Goal: Use online tool/utility: Utilize a website feature to perform a specific function

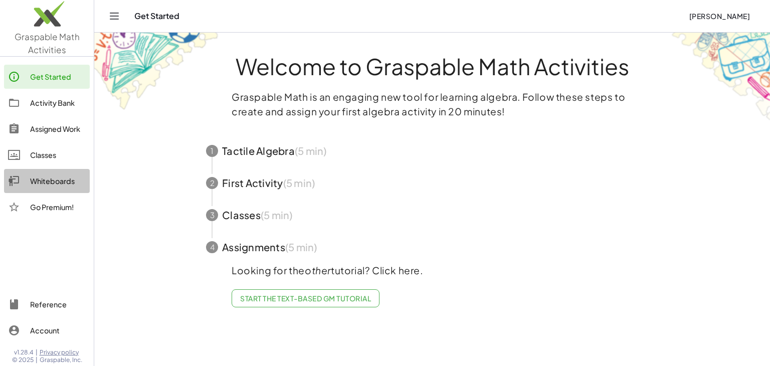
click at [52, 182] on div "Whiteboards" at bounding box center [58, 181] width 56 height 12
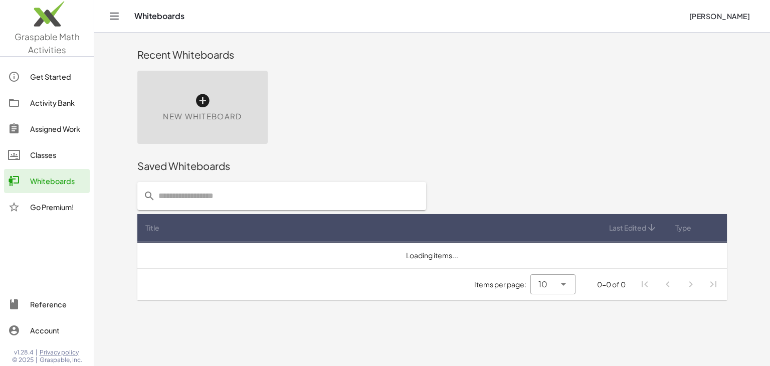
click at [217, 105] on div "New Whiteboard" at bounding box center [202, 107] width 130 height 73
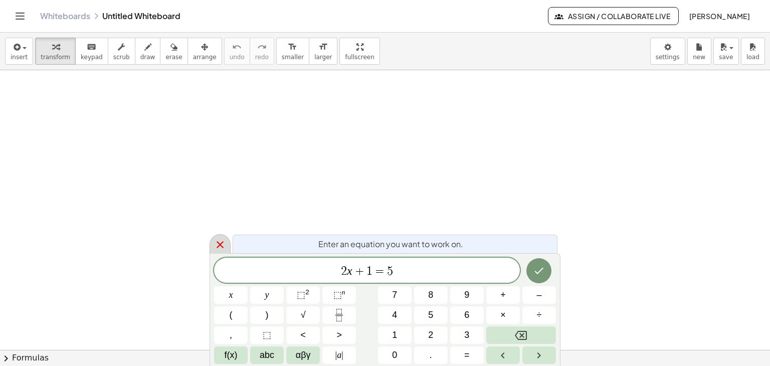
click at [225, 243] on icon at bounding box center [220, 245] width 12 height 12
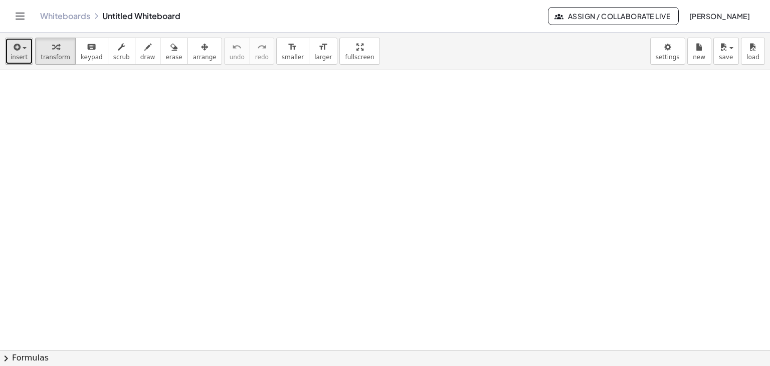
click at [17, 50] on icon "button" at bounding box center [16, 47] width 9 height 12
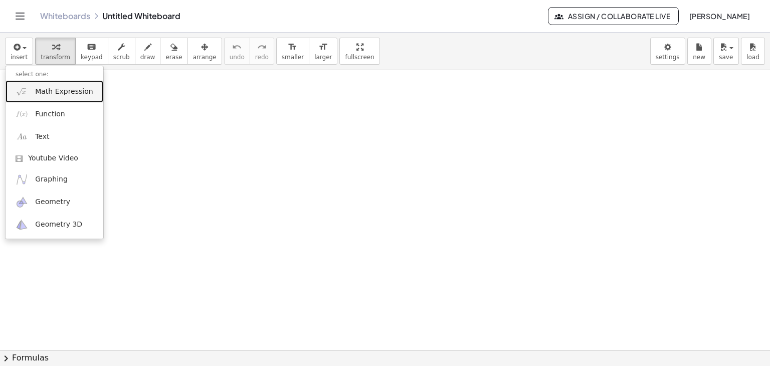
click at [56, 96] on span "Math Expression" at bounding box center [64, 92] width 58 height 10
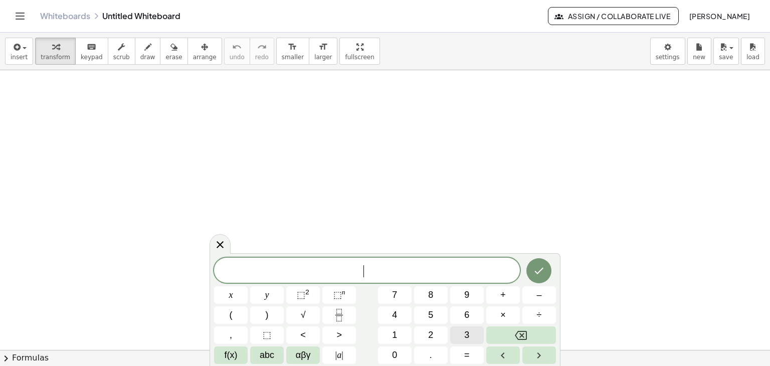
click at [469, 334] on span "3" at bounding box center [466, 335] width 5 height 14
click at [345, 317] on icon "Fraction" at bounding box center [339, 315] width 13 height 13
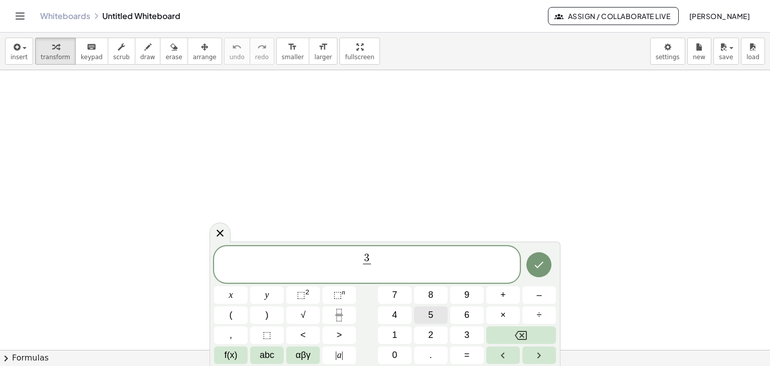
click at [431, 312] on span "5" at bounding box center [430, 315] width 5 height 14
click at [430, 277] on span "3 5 ​ ​" at bounding box center [367, 265] width 306 height 27
click at [506, 297] on button "+" at bounding box center [503, 295] width 34 height 18
click at [426, 331] on button "2" at bounding box center [431, 335] width 34 height 18
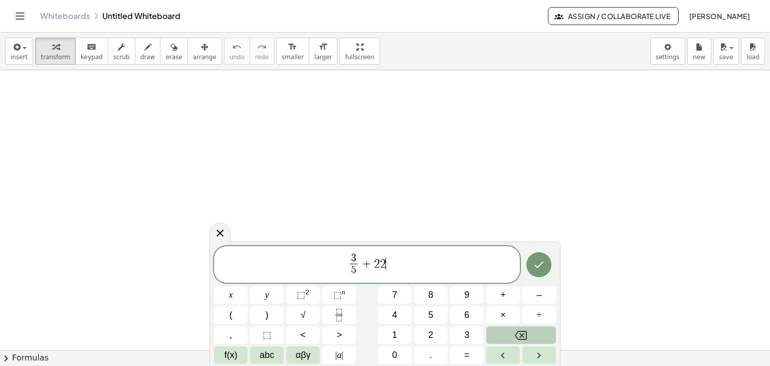
click at [519, 335] on icon "Backspace" at bounding box center [521, 335] width 12 height 12
click at [331, 318] on button "Fraction" at bounding box center [339, 315] width 34 height 18
click at [400, 343] on button "1" at bounding box center [395, 335] width 34 height 18
click at [402, 355] on button "0" at bounding box center [395, 355] width 34 height 18
click at [538, 267] on icon "Done" at bounding box center [539, 265] width 9 height 7
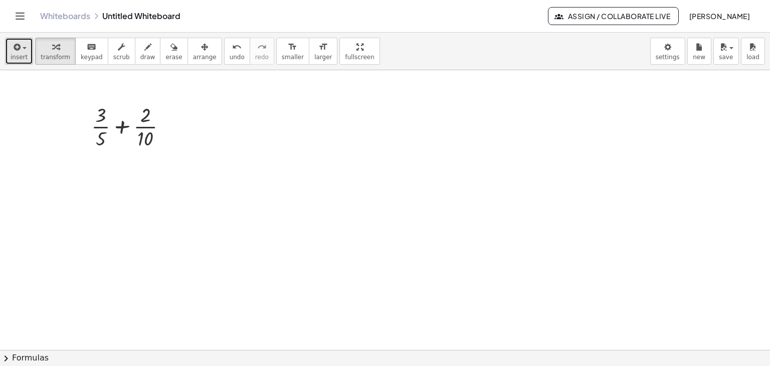
click at [14, 49] on icon "button" at bounding box center [16, 47] width 9 height 12
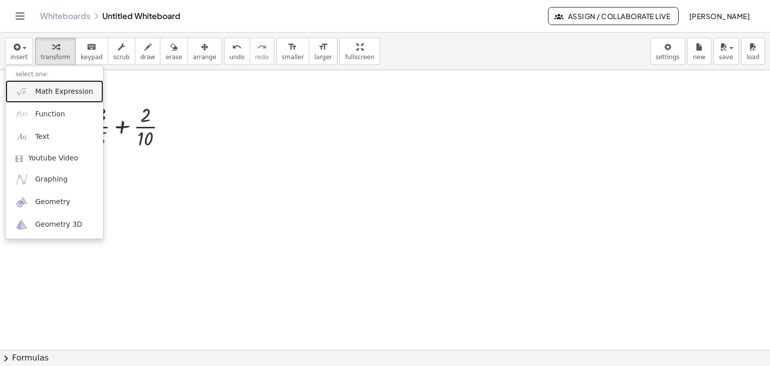
click at [60, 92] on span "Math Expression" at bounding box center [64, 92] width 58 height 10
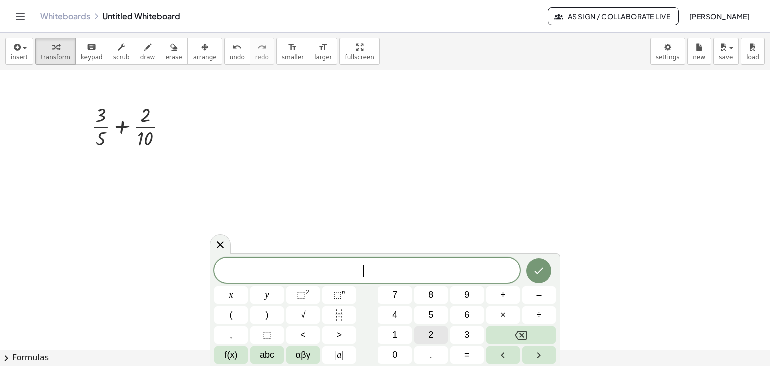
click at [439, 333] on button "2" at bounding box center [431, 335] width 34 height 18
click at [335, 314] on icon "Fraction" at bounding box center [339, 315] width 13 height 13
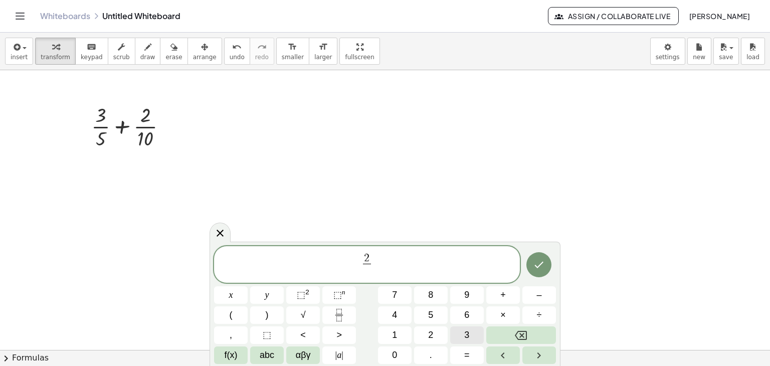
click at [467, 332] on span "3" at bounding box center [466, 335] width 5 height 14
click at [415, 267] on span "2 3 ​ ​" at bounding box center [367, 265] width 306 height 27
click at [502, 298] on span "+" at bounding box center [503, 295] width 6 height 14
click at [430, 311] on span "5" at bounding box center [430, 315] width 5 height 14
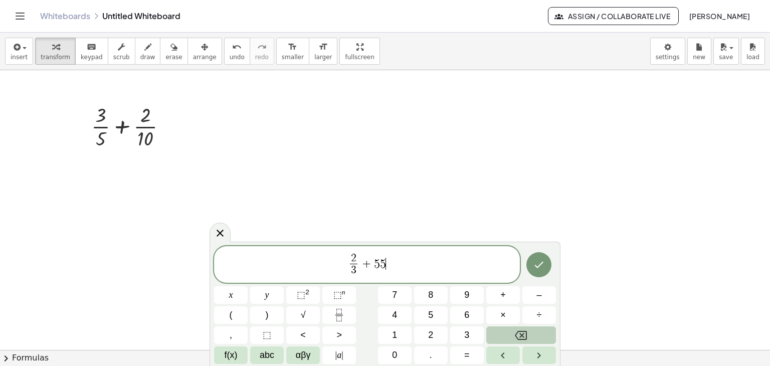
click at [514, 332] on button "Backspace" at bounding box center [521, 335] width 70 height 18
click at [337, 323] on button "Fraction" at bounding box center [339, 315] width 34 height 18
click at [464, 297] on span "9" at bounding box center [466, 295] width 5 height 14
click at [537, 267] on icon "Done" at bounding box center [539, 265] width 9 height 7
click at [537, 267] on div at bounding box center [385, 350] width 770 height 560
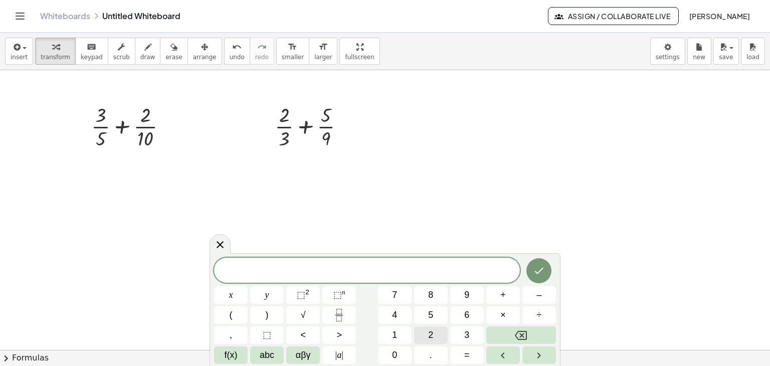
click at [434, 335] on button "2" at bounding box center [431, 335] width 34 height 18
click at [336, 315] on icon "Fraction" at bounding box center [339, 315] width 13 height 13
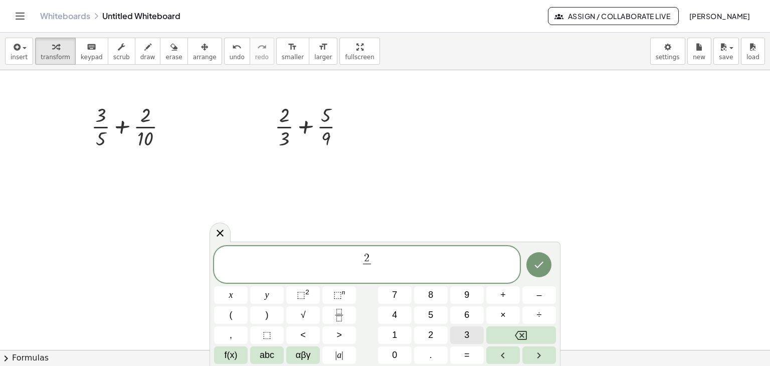
click at [463, 332] on button "3" at bounding box center [467, 335] width 34 height 18
click at [434, 276] on span "2 3 ​ ​" at bounding box center [367, 265] width 306 height 27
click at [499, 297] on button "+" at bounding box center [503, 295] width 34 height 18
click at [397, 331] on span "1" at bounding box center [394, 335] width 5 height 14
click at [341, 313] on icon "Fraction" at bounding box center [339, 315] width 13 height 13
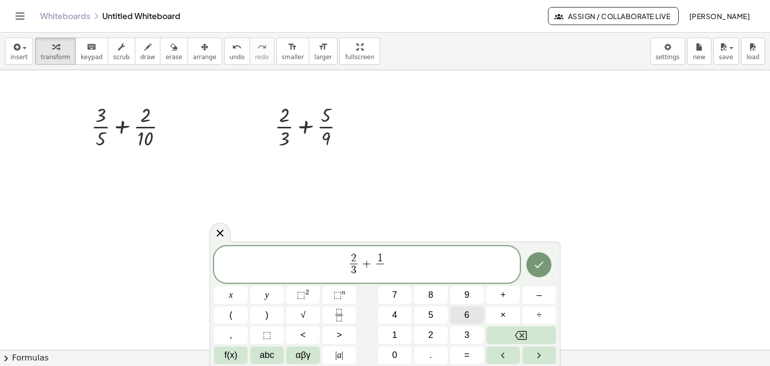
click at [471, 315] on button "6" at bounding box center [467, 315] width 34 height 18
click at [538, 270] on icon "Done" at bounding box center [539, 265] width 12 height 12
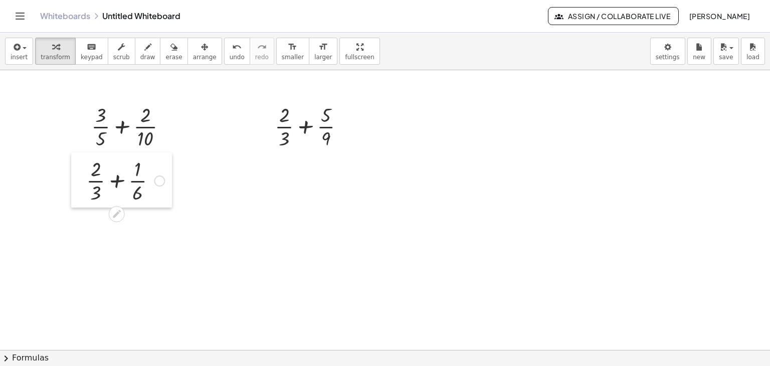
drag, startPoint x: 540, startPoint y: 279, endPoint x: 74, endPoint y: 165, distance: 479.2
click at [74, 165] on div at bounding box center [78, 179] width 15 height 55
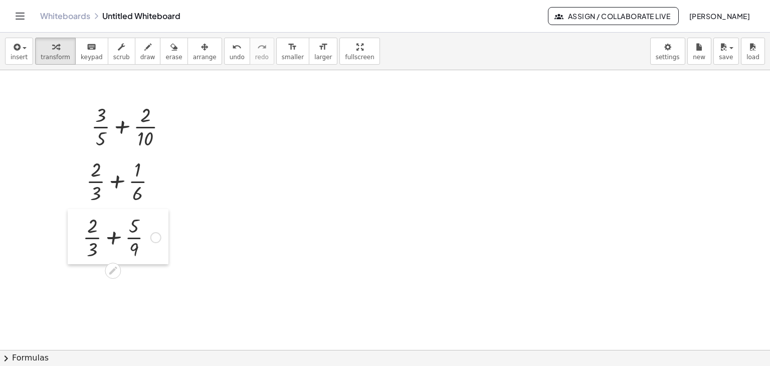
drag, startPoint x: 270, startPoint y: 114, endPoint x: 78, endPoint y: 225, distance: 221.3
click at [78, 225] on div at bounding box center [75, 236] width 15 height 55
click at [539, 252] on div at bounding box center [385, 350] width 770 height 560
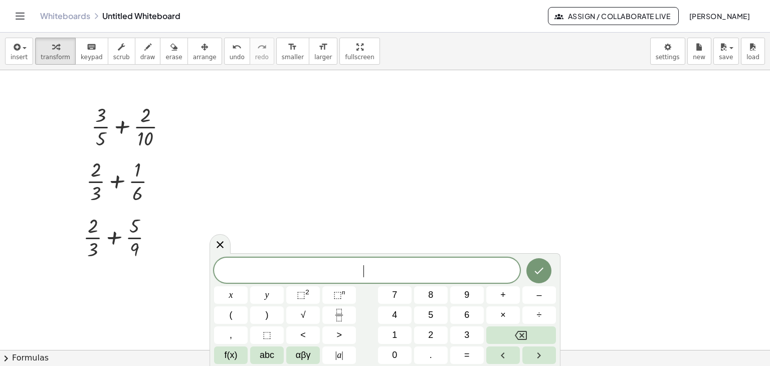
click at [538, 251] on div at bounding box center [385, 350] width 770 height 560
click at [402, 333] on button "1" at bounding box center [395, 335] width 34 height 18
click at [335, 313] on button "Fraction" at bounding box center [339, 315] width 34 height 18
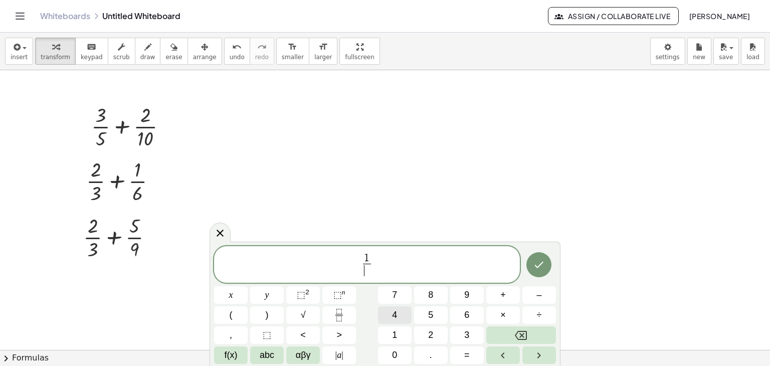
click at [390, 311] on button "4" at bounding box center [395, 315] width 34 height 18
click at [413, 263] on span "1 4 ​ ​" at bounding box center [367, 265] width 306 height 27
click at [509, 296] on button "+" at bounding box center [503, 295] width 34 height 18
click at [395, 336] on span "1" at bounding box center [394, 335] width 5 height 14
click at [498, 294] on button "+" at bounding box center [503, 295] width 34 height 18
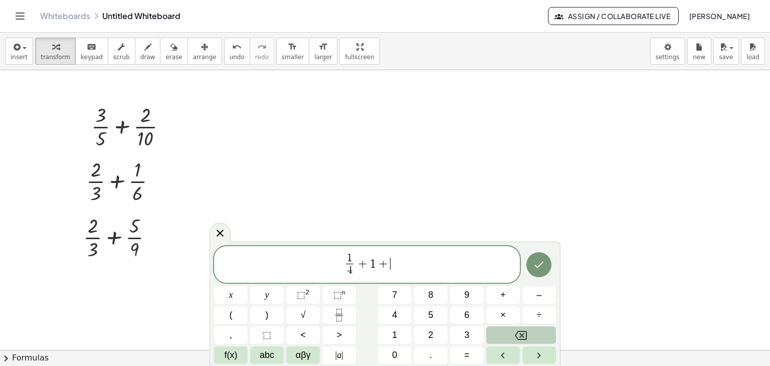
click at [507, 335] on button "Backspace" at bounding box center [521, 335] width 70 height 18
click at [343, 319] on icon "Fraction" at bounding box center [339, 315] width 13 height 13
click at [433, 337] on span "2" at bounding box center [430, 335] width 5 height 14
click at [539, 265] on icon "Done" at bounding box center [539, 265] width 9 height 7
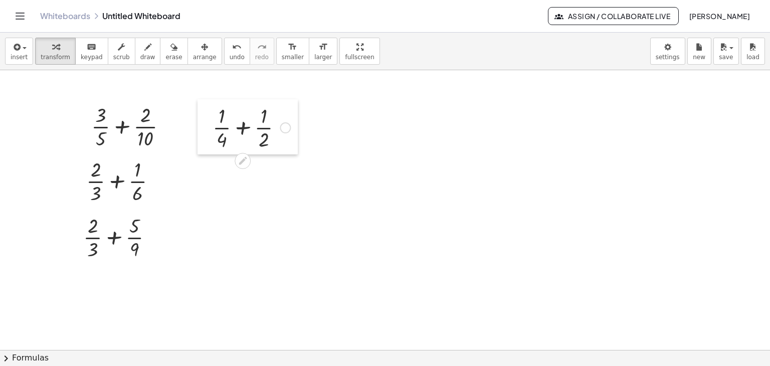
drag, startPoint x: 547, startPoint y: 263, endPoint x: 206, endPoint y: 109, distance: 374.4
click at [206, 109] on div at bounding box center [205, 126] width 15 height 55
click at [353, 188] on div at bounding box center [385, 350] width 770 height 560
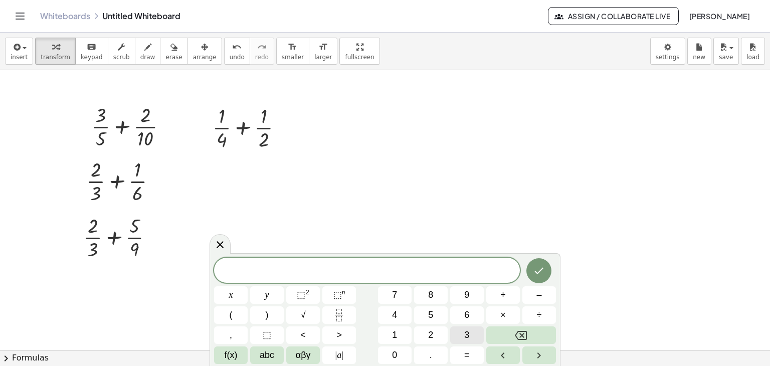
click at [467, 330] on span "3" at bounding box center [466, 335] width 5 height 14
click at [333, 318] on icon "Fraction" at bounding box center [339, 315] width 13 height 13
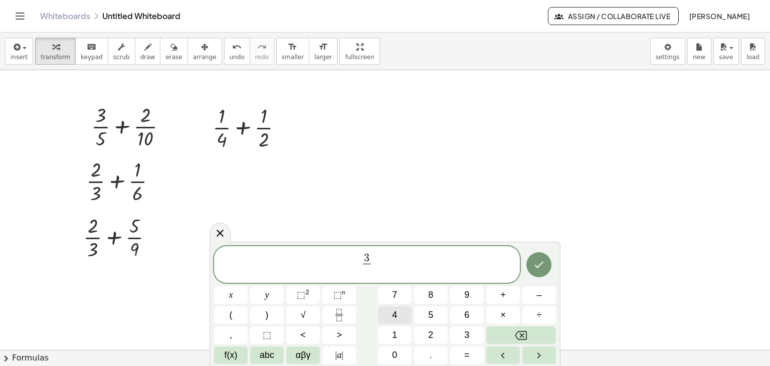
click at [402, 315] on button "4" at bounding box center [395, 315] width 34 height 18
click at [404, 261] on span "3 4 ​ ​" at bounding box center [367, 265] width 306 height 27
click at [503, 297] on span "+" at bounding box center [503, 295] width 6 height 14
click at [391, 333] on button "1" at bounding box center [395, 335] width 34 height 18
click at [336, 317] on icon "Fraction" at bounding box center [339, 315] width 13 height 13
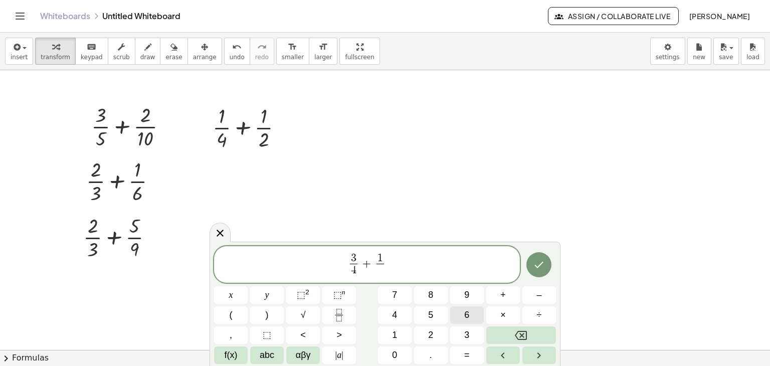
click at [469, 311] on span "6" at bounding box center [466, 315] width 5 height 14
click at [539, 266] on icon "Done" at bounding box center [539, 265] width 9 height 7
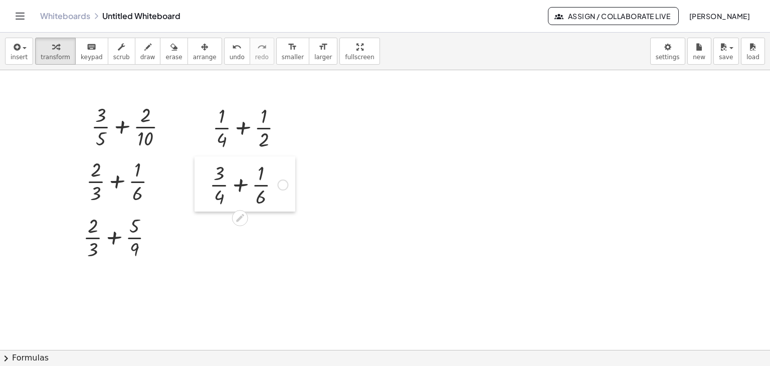
drag, startPoint x: 363, startPoint y: 204, endPoint x: 204, endPoint y: 172, distance: 161.7
click at [204, 172] on div at bounding box center [202, 183] width 15 height 55
click at [425, 187] on div at bounding box center [385, 350] width 770 height 560
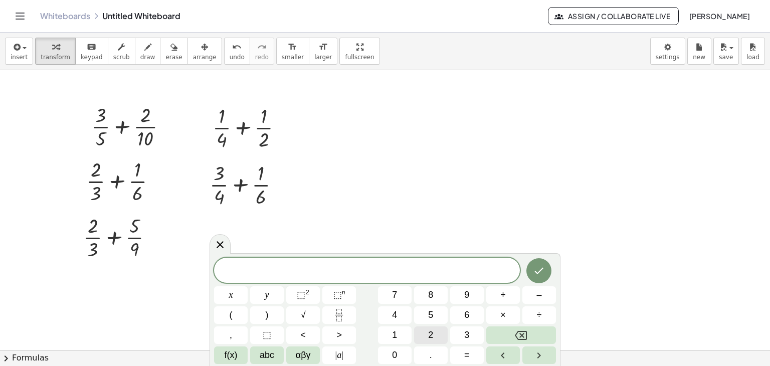
click at [434, 335] on button "2" at bounding box center [431, 335] width 34 height 18
click at [353, 315] on button "Fraction" at bounding box center [339, 315] width 34 height 18
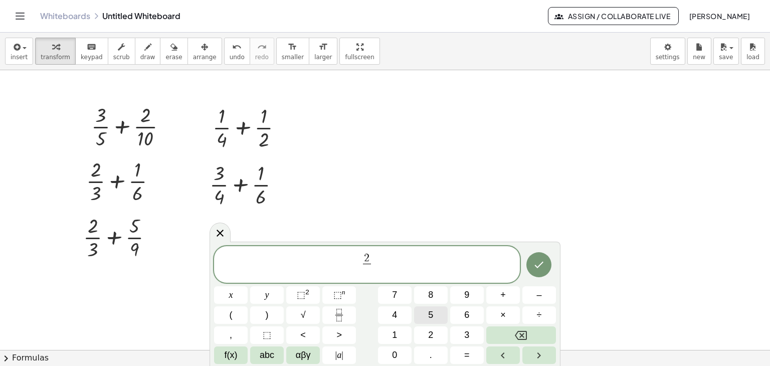
click at [425, 312] on button "5" at bounding box center [431, 315] width 34 height 18
click at [416, 268] on span "2 5 ​ ​" at bounding box center [367, 265] width 306 height 27
click at [501, 293] on span "+" at bounding box center [503, 295] width 6 height 14
click at [401, 337] on button "1" at bounding box center [395, 335] width 34 height 18
click at [339, 316] on icon "Fraction" at bounding box center [339, 315] width 13 height 13
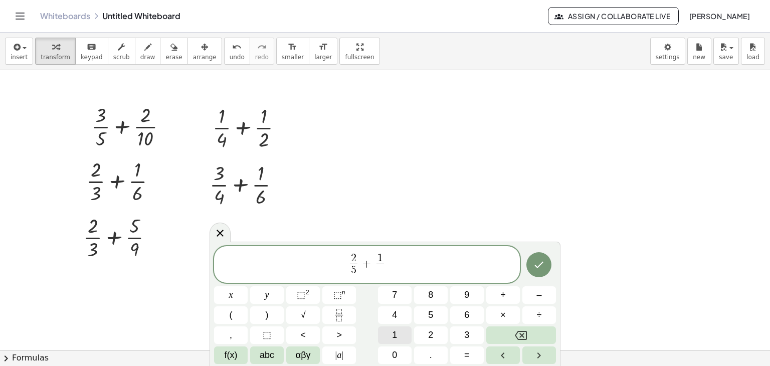
click at [388, 338] on button "1" at bounding box center [395, 335] width 34 height 18
click at [394, 352] on span "0" at bounding box center [394, 355] width 5 height 14
click at [539, 264] on icon "Done" at bounding box center [539, 265] width 12 height 12
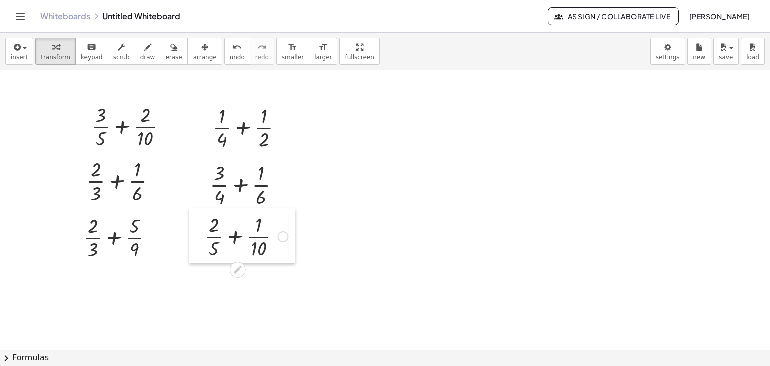
drag, startPoint x: 435, startPoint y: 198, endPoint x: 199, endPoint y: 219, distance: 236.6
click at [199, 219] on div at bounding box center [197, 235] width 15 height 55
click at [401, 206] on div at bounding box center [385, 350] width 770 height 560
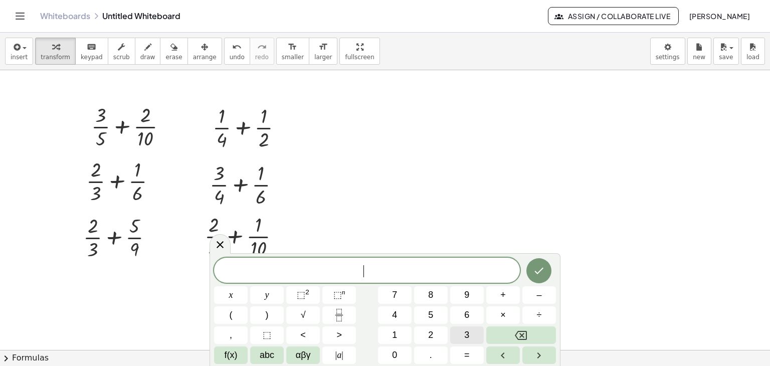
click at [463, 329] on button "3" at bounding box center [467, 335] width 34 height 18
click at [337, 319] on icon "Fraction" at bounding box center [339, 315] width 13 height 13
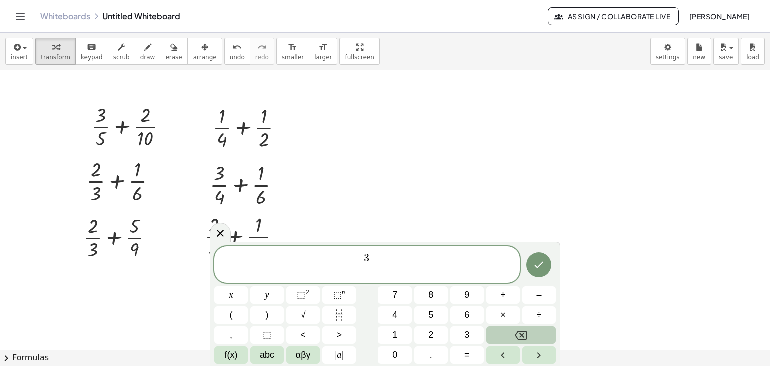
click at [522, 334] on icon "Backspace" at bounding box center [521, 335] width 12 height 9
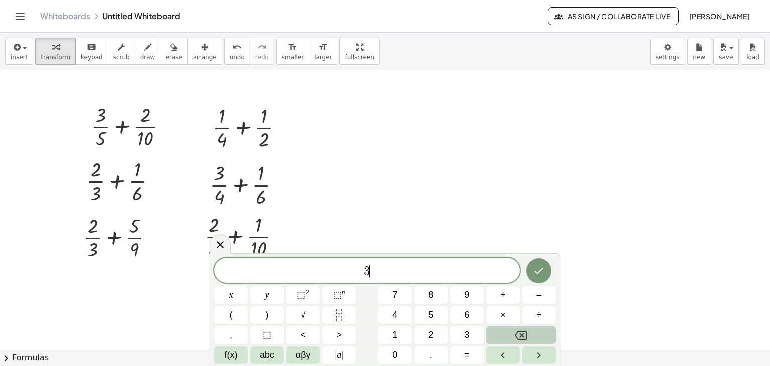
click at [522, 334] on icon "Backspace" at bounding box center [521, 335] width 12 height 9
click at [431, 316] on span "5" at bounding box center [430, 315] width 5 height 14
click at [346, 309] on button "Fraction" at bounding box center [339, 315] width 34 height 18
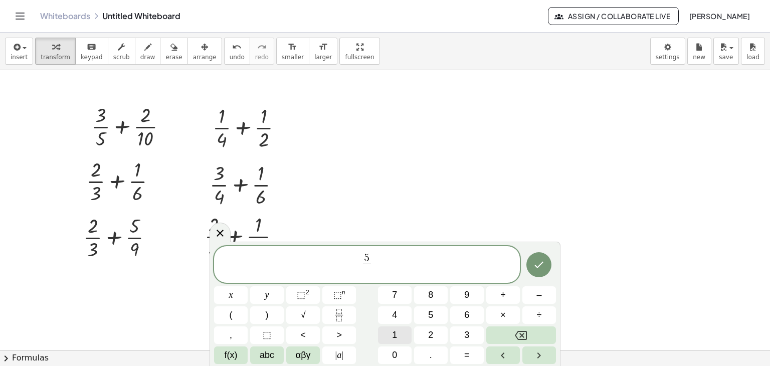
click at [392, 330] on button "1" at bounding box center [395, 335] width 34 height 18
click at [435, 332] on button "2" at bounding box center [431, 335] width 34 height 18
click at [406, 264] on span "5 1 2 ​ ​" at bounding box center [367, 265] width 306 height 27
click at [503, 297] on span "+" at bounding box center [503, 295] width 6 height 14
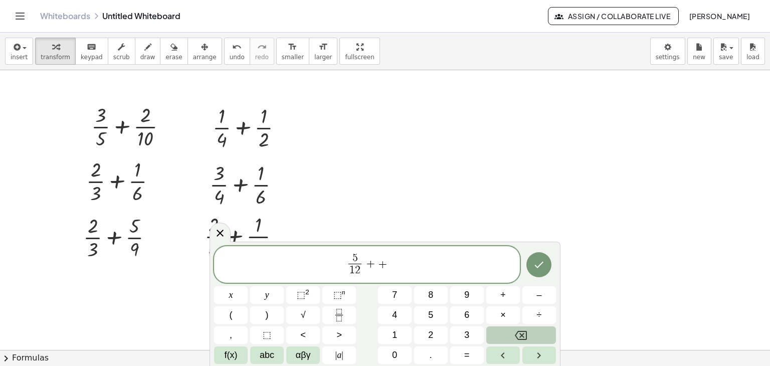
click at [517, 335] on icon "Backspace" at bounding box center [521, 335] width 12 height 12
click at [388, 333] on button "1" at bounding box center [395, 335] width 34 height 18
click at [341, 316] on icon "Fraction" at bounding box center [338, 318] width 5 height 5
click at [461, 333] on button "3" at bounding box center [467, 335] width 34 height 18
click at [535, 271] on button "Done" at bounding box center [538, 264] width 25 height 25
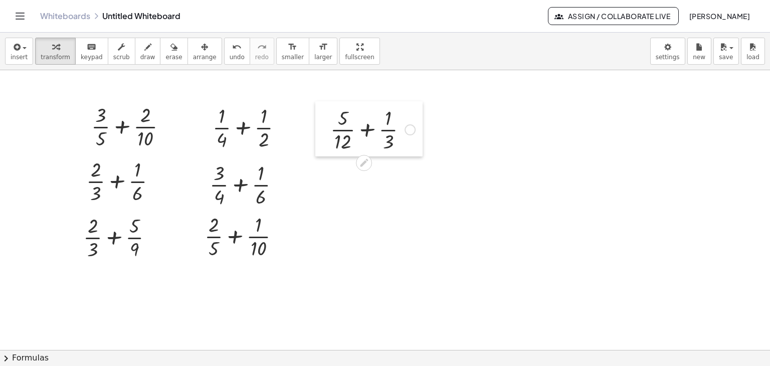
drag, startPoint x: 412, startPoint y: 216, endPoint x: 326, endPoint y: 111, distance: 135.4
click at [326, 111] on div at bounding box center [322, 128] width 15 height 55
click at [362, 205] on div at bounding box center [385, 350] width 770 height 560
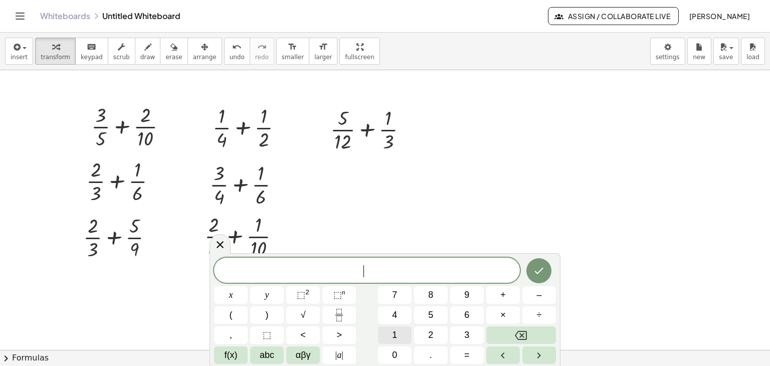
click at [398, 334] on button "1" at bounding box center [395, 335] width 34 height 18
click at [346, 317] on button "Fraction" at bounding box center [339, 315] width 34 height 18
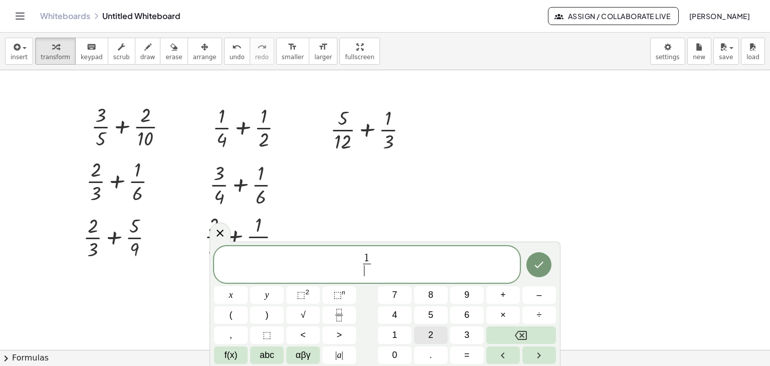
click at [428, 329] on span "2" at bounding box center [430, 335] width 5 height 14
drag, startPoint x: 408, startPoint y: 260, endPoint x: 426, endPoint y: 278, distance: 25.9
click at [408, 260] on span "1 2 ​ ​" at bounding box center [367, 265] width 306 height 27
click at [509, 291] on button "+" at bounding box center [503, 295] width 34 height 18
click at [390, 330] on button "1" at bounding box center [395, 335] width 34 height 18
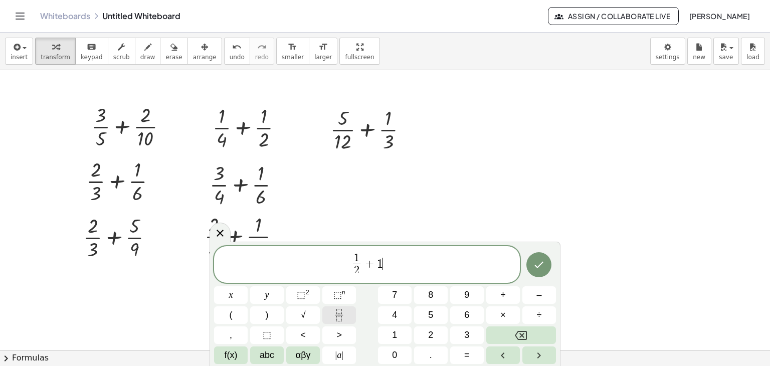
click at [341, 310] on icon "Fraction" at bounding box center [339, 315] width 13 height 13
click at [468, 334] on span "3" at bounding box center [466, 335] width 5 height 14
click at [542, 263] on icon "Done" at bounding box center [539, 265] width 9 height 7
click at [542, 263] on div at bounding box center [385, 350] width 770 height 560
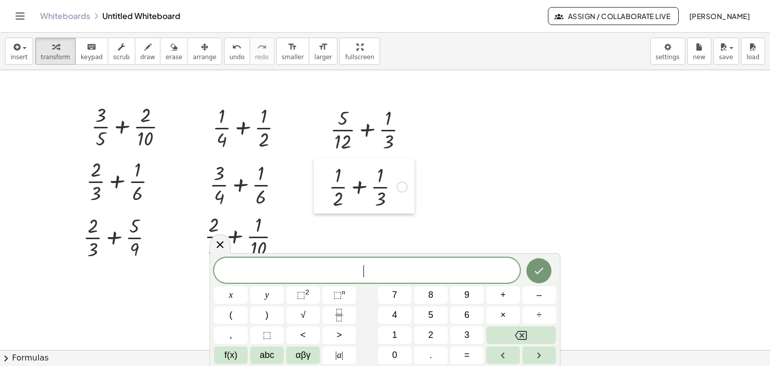
drag, startPoint x: 366, startPoint y: 220, endPoint x: 318, endPoint y: 173, distance: 67.0
click at [318, 173] on div at bounding box center [321, 185] width 15 height 55
click at [392, 339] on span "1" at bounding box center [394, 335] width 5 height 14
click at [341, 313] on icon "Fraction" at bounding box center [339, 315] width 13 height 13
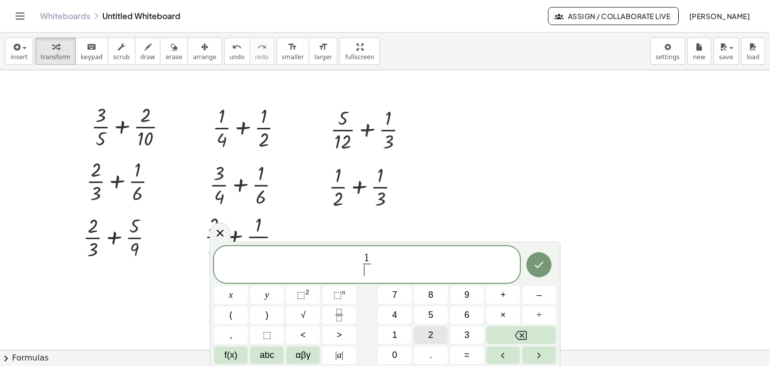
click at [433, 329] on button "2" at bounding box center [431, 335] width 34 height 18
click at [422, 265] on span "1 2 ​ ​" at bounding box center [367, 265] width 306 height 27
click at [503, 295] on span "+" at bounding box center [503, 295] width 6 height 14
click at [433, 311] on span "5" at bounding box center [430, 315] width 5 height 14
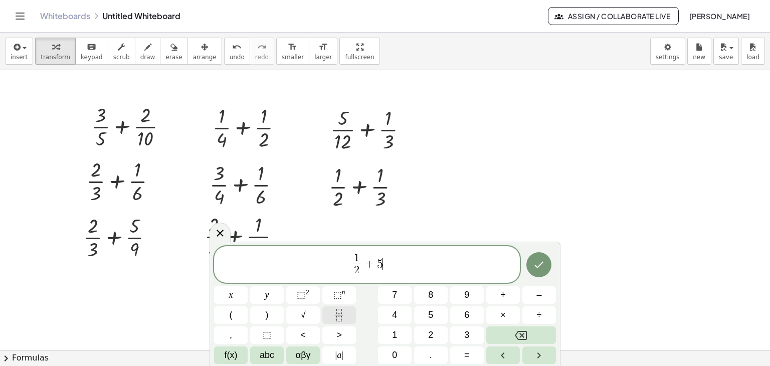
click at [347, 315] on button "Fraction" at bounding box center [339, 315] width 34 height 18
click at [398, 331] on button "1" at bounding box center [395, 335] width 34 height 18
click at [435, 333] on button "2" at bounding box center [431, 335] width 34 height 18
click at [523, 336] on icon "Backspace" at bounding box center [521, 335] width 12 height 9
click at [435, 332] on button "2" at bounding box center [431, 335] width 34 height 18
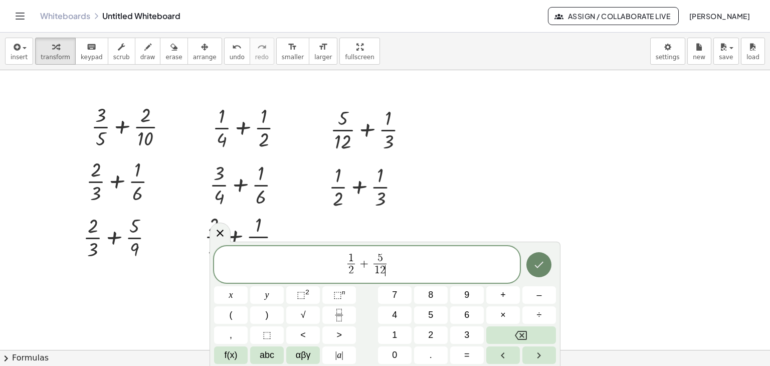
click at [549, 266] on button "Done" at bounding box center [538, 264] width 25 height 25
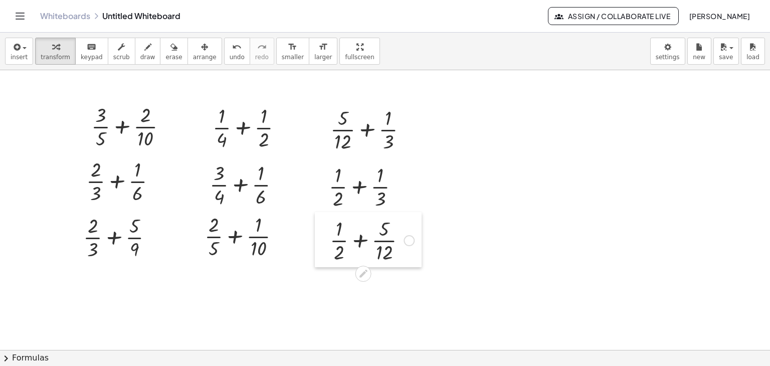
drag, startPoint x: 548, startPoint y: 276, endPoint x: 320, endPoint y: 225, distance: 232.8
click at [320, 225] on div at bounding box center [322, 239] width 15 height 55
click at [527, 222] on div at bounding box center [385, 350] width 770 height 560
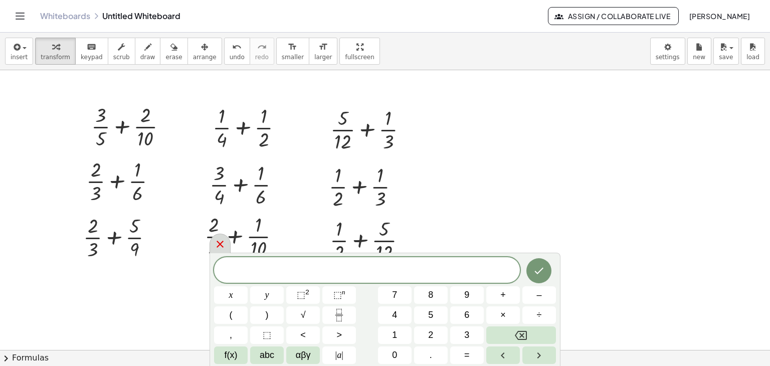
click at [219, 241] on icon at bounding box center [220, 244] width 12 height 12
